Goal: Information Seeking & Learning: Find contact information

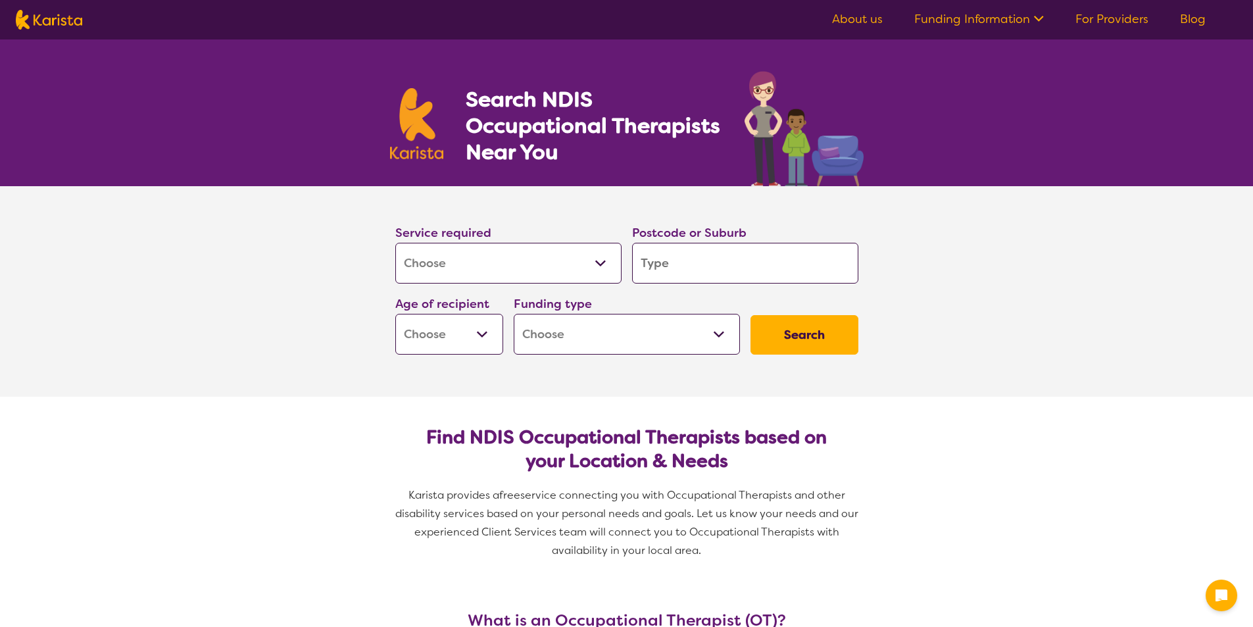
select select "[MEDICAL_DATA]"
click at [524, 270] on select "Allied Health Assistant Assessment ([MEDICAL_DATA] or [MEDICAL_DATA]) Behaviour…" at bounding box center [508, 263] width 226 height 41
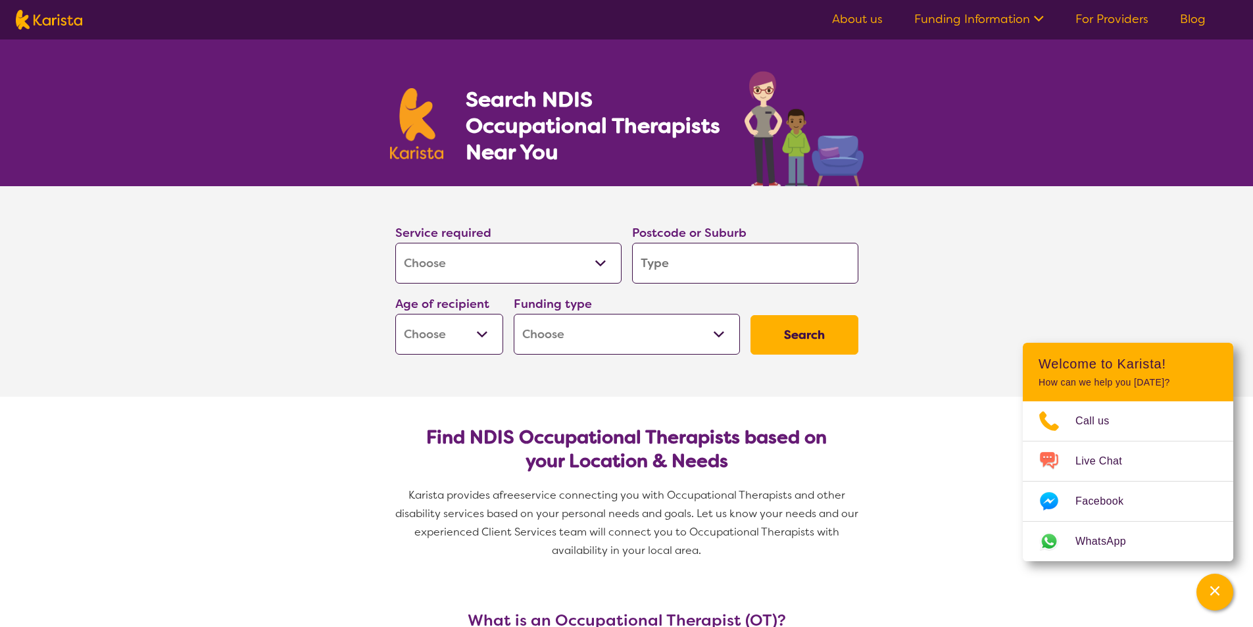
click at [395, 243] on select "Allied Health Assistant Assessment ([MEDICAL_DATA] or [MEDICAL_DATA]) Behaviour…" at bounding box center [508, 263] width 226 height 41
click at [697, 278] on input "search" at bounding box center [745, 263] width 226 height 41
click at [707, 265] on input "search" at bounding box center [745, 263] width 226 height 41
click at [773, 270] on input "search" at bounding box center [745, 263] width 226 height 41
type input "3"
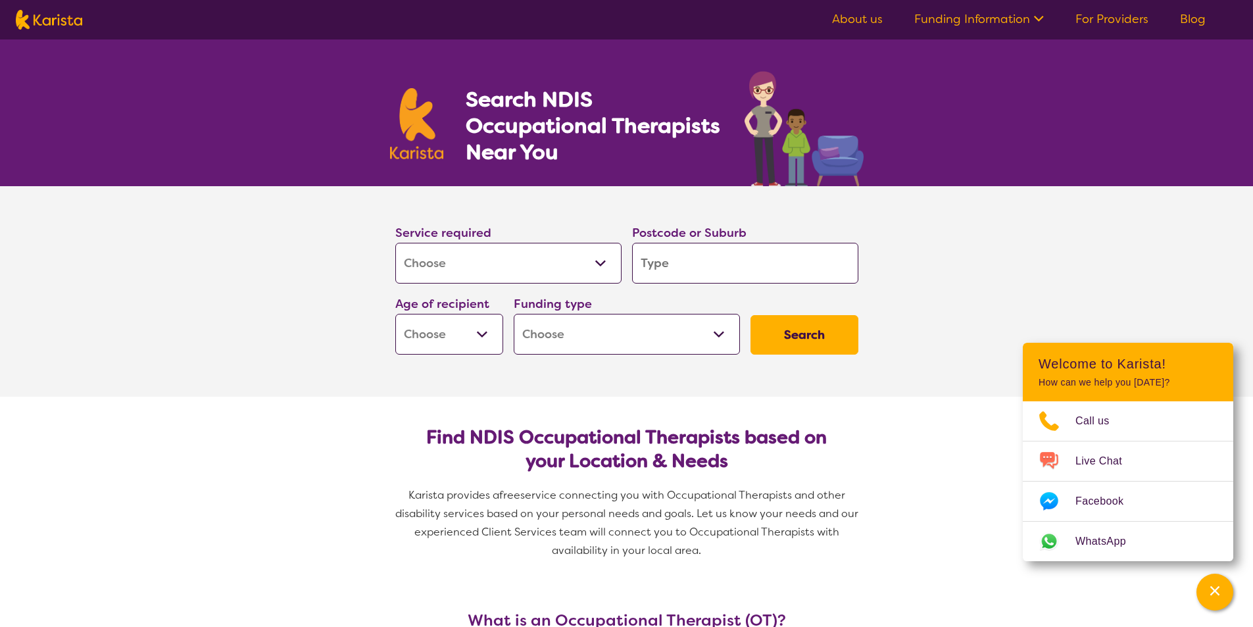
type input "3"
type input "39"
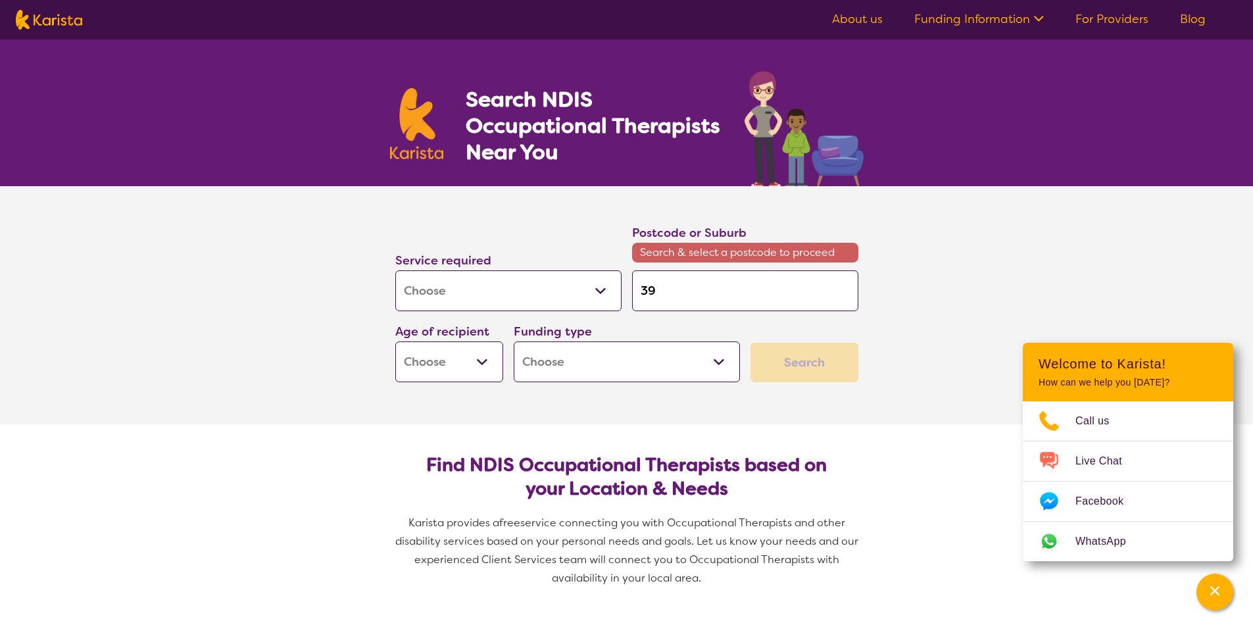
type input "398"
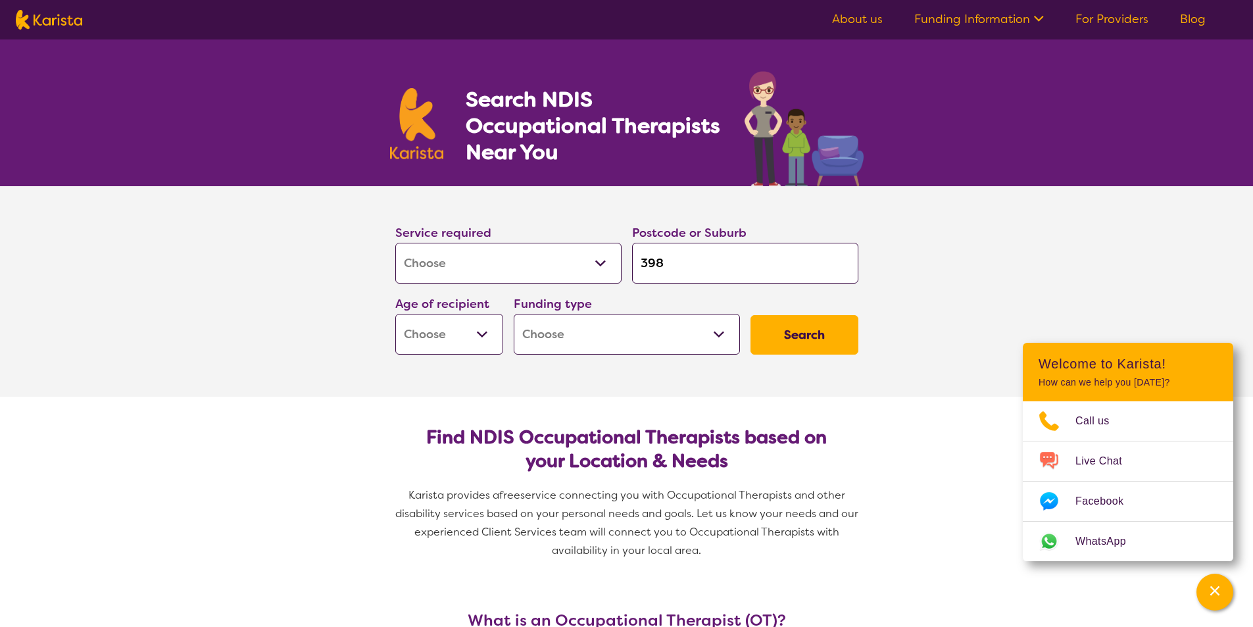
type input "3981"
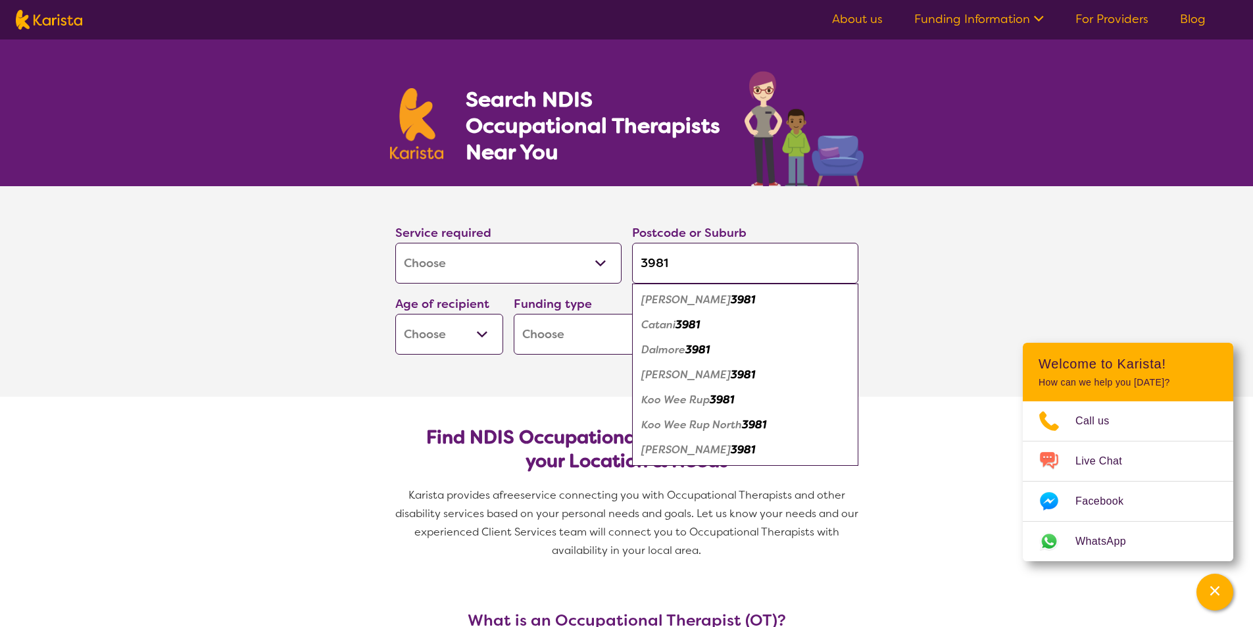
type input "3981"
click at [743, 402] on div "Koo Wee Rup 3981" at bounding box center [745, 400] width 213 height 25
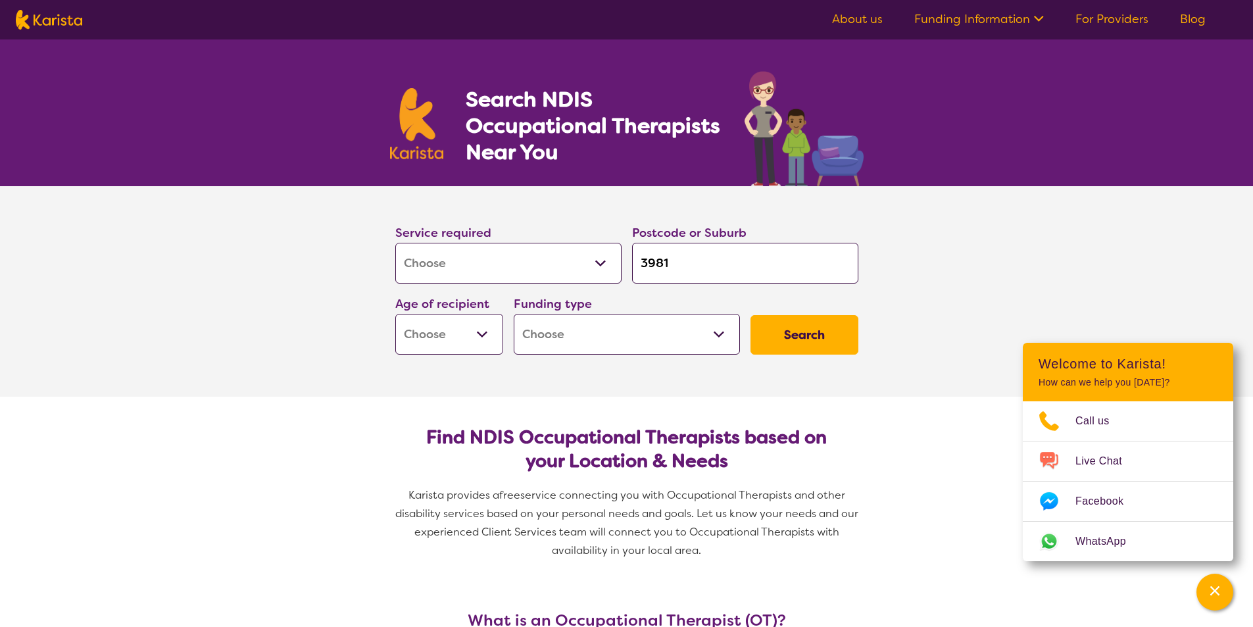
click at [805, 346] on button "Search" at bounding box center [805, 334] width 108 height 39
click at [480, 351] on select "Early Childhood - 0 to 9 Child - 10 to 11 Adolescent - 12 to 17 Adult - 18 to 6…" at bounding box center [449, 334] width 108 height 41
click at [473, 340] on select "Early Childhood - 0 to 9 Child - 10 to 11 Adolescent - 12 to 17 Adult - 18 to 6…" at bounding box center [449, 334] width 108 height 41
select select "CH"
click at [395, 314] on select "Early Childhood - 0 to 9 Child - 10 to 11 Adolescent - 12 to 17 Adult - 18 to 6…" at bounding box center [449, 334] width 108 height 41
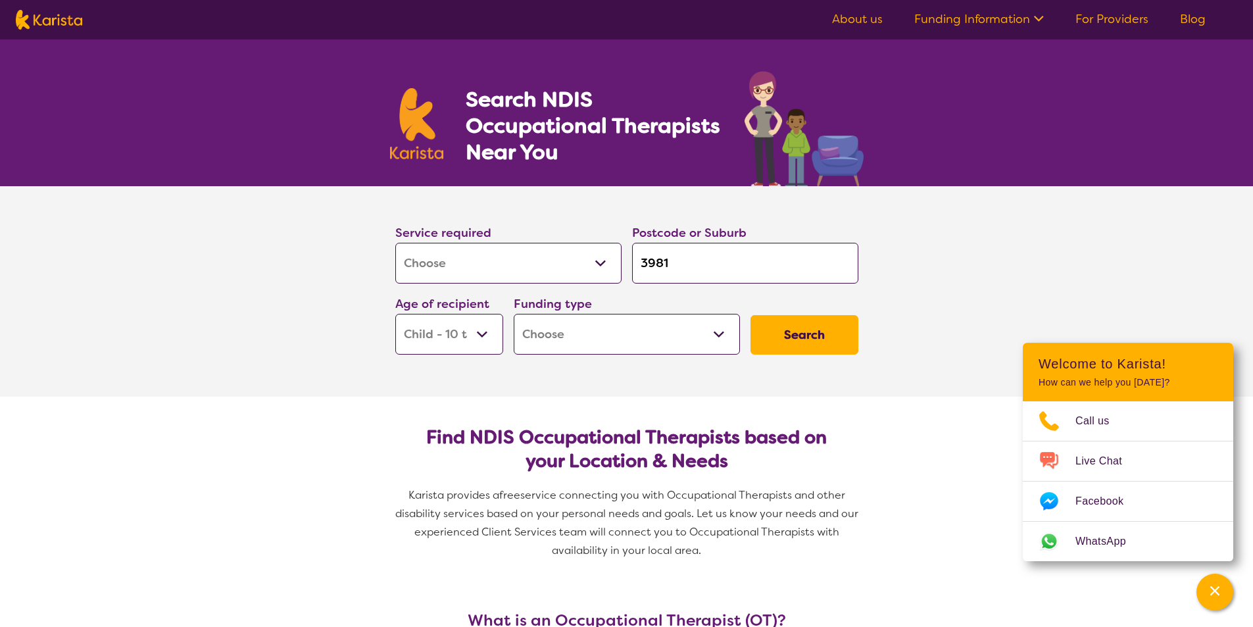
select select "CH"
click at [807, 331] on button "Search" at bounding box center [805, 334] width 108 height 39
click at [618, 348] on select "Home Care Package (HCP) National Disability Insurance Scheme (NDIS) I don't know" at bounding box center [627, 334] width 226 height 41
select select "NDIS"
click at [514, 314] on select "Home Care Package (HCP) National Disability Insurance Scheme (NDIS) I don't know" at bounding box center [627, 334] width 226 height 41
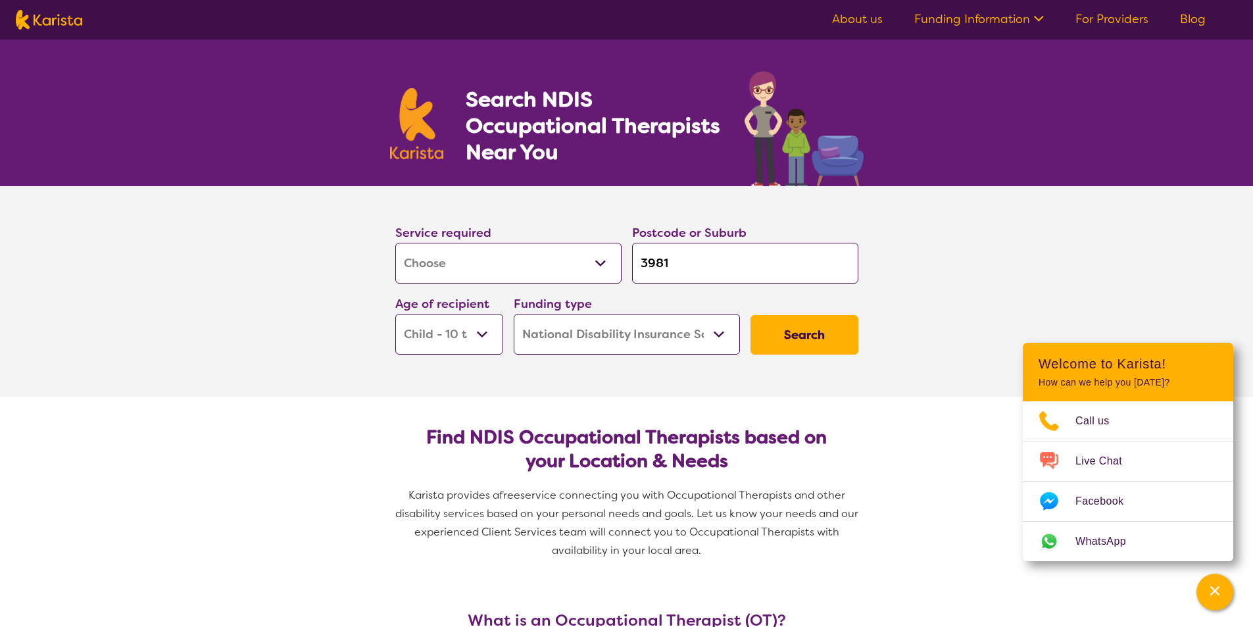
select select "NDIS"
click at [845, 326] on button "Search" at bounding box center [805, 334] width 108 height 39
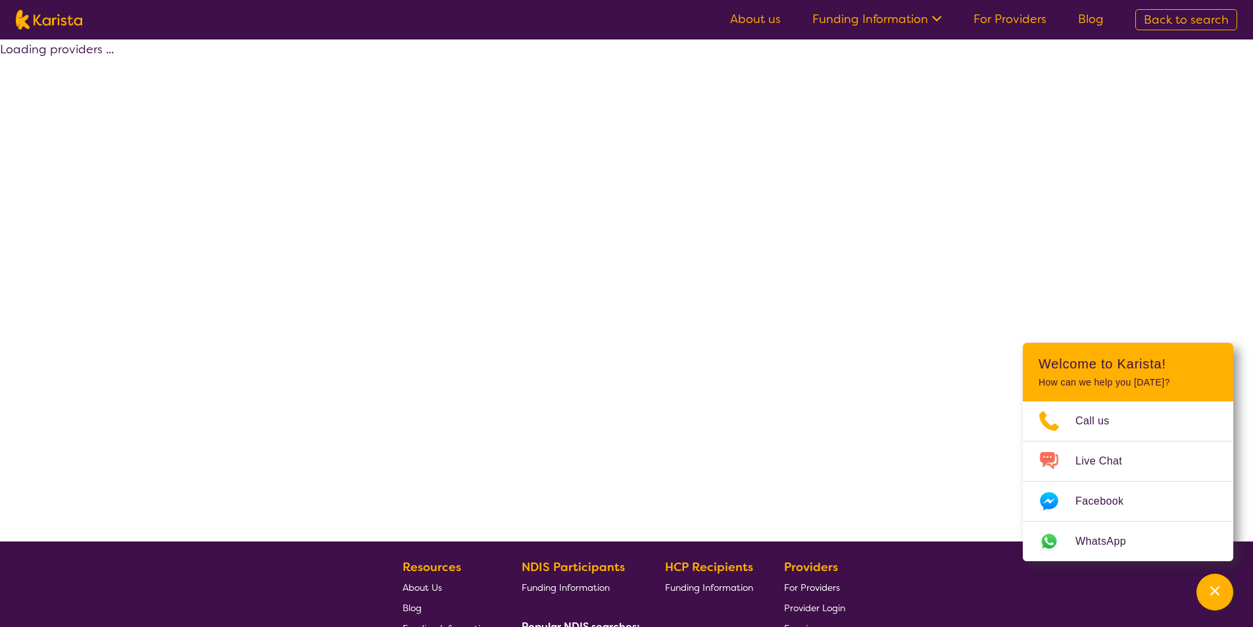
select select "by_score"
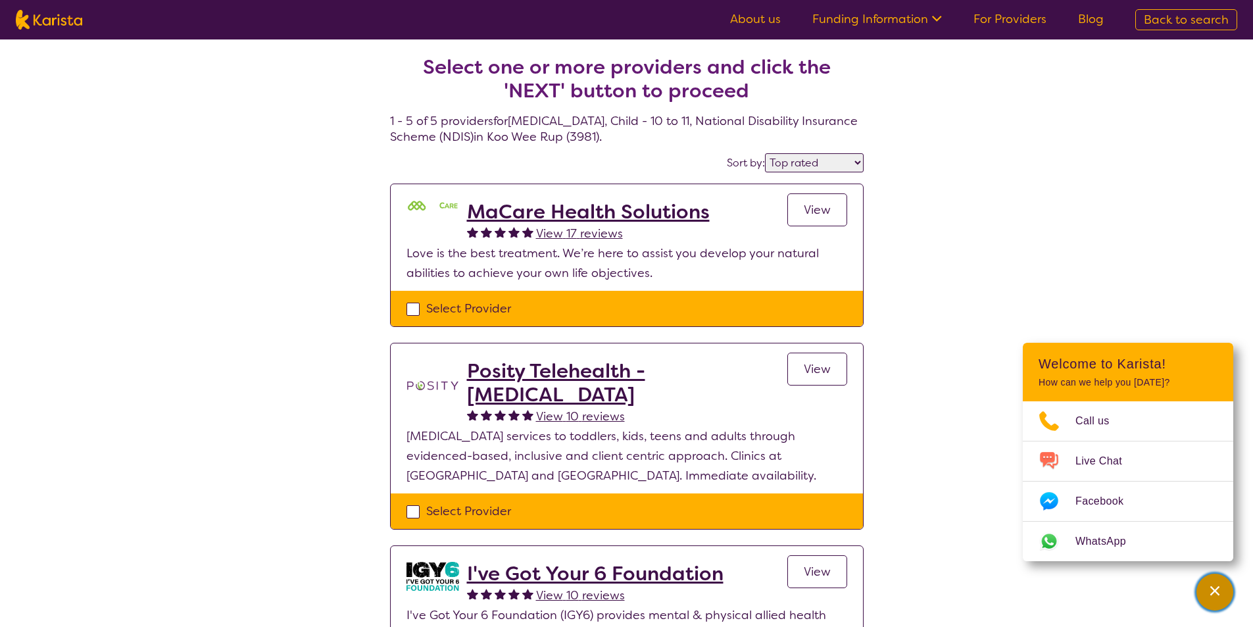
click at [1217, 586] on icon "Channel Menu" at bounding box center [1215, 590] width 13 height 13
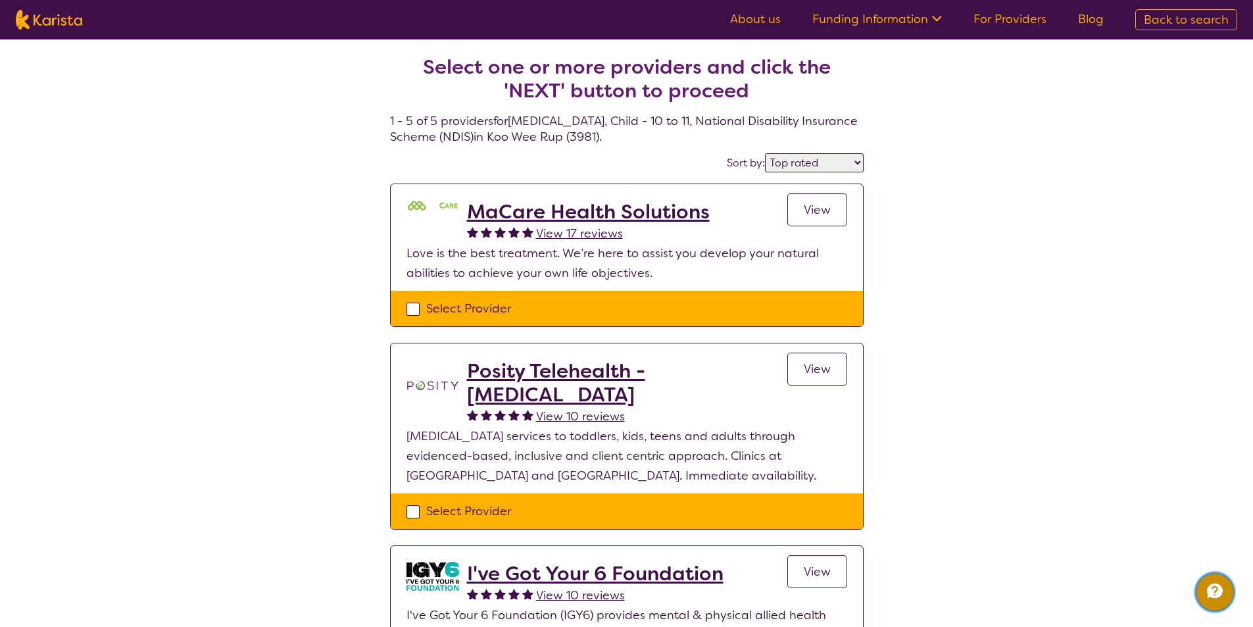
select select "[MEDICAL_DATA]"
select select "CH"
select select "NDIS"
select select "[MEDICAL_DATA]"
select select "CH"
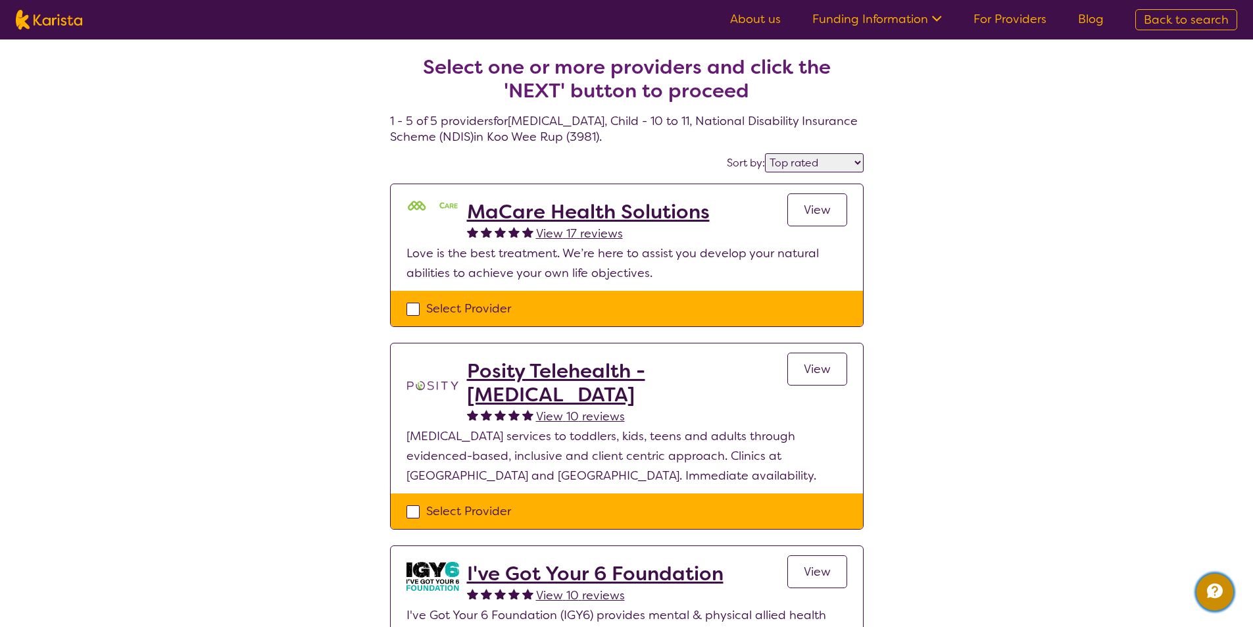
select select "NDIS"
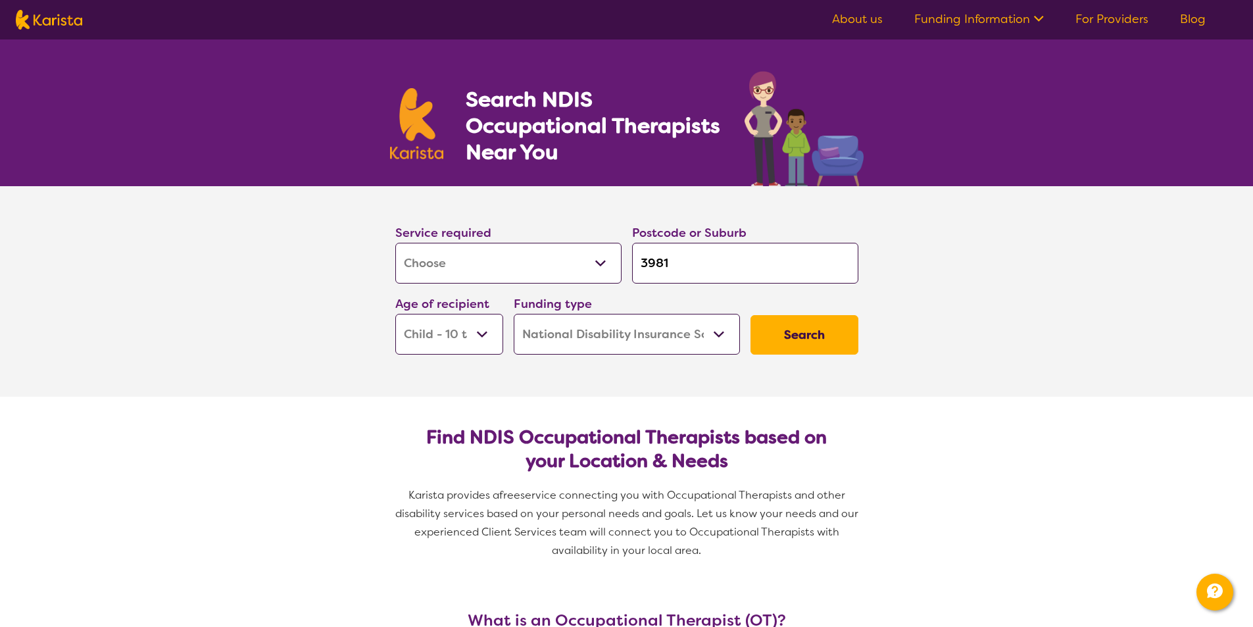
click at [650, 331] on select "Home Care Package (HCP) National Disability Insurance Scheme (NDIS) I don't know" at bounding box center [627, 334] width 226 height 41
click at [514, 314] on select "Home Care Package (HCP) National Disability Insurance Scheme (NDIS) I don't know" at bounding box center [627, 334] width 226 height 41
